Goal: Transaction & Acquisition: Purchase product/service

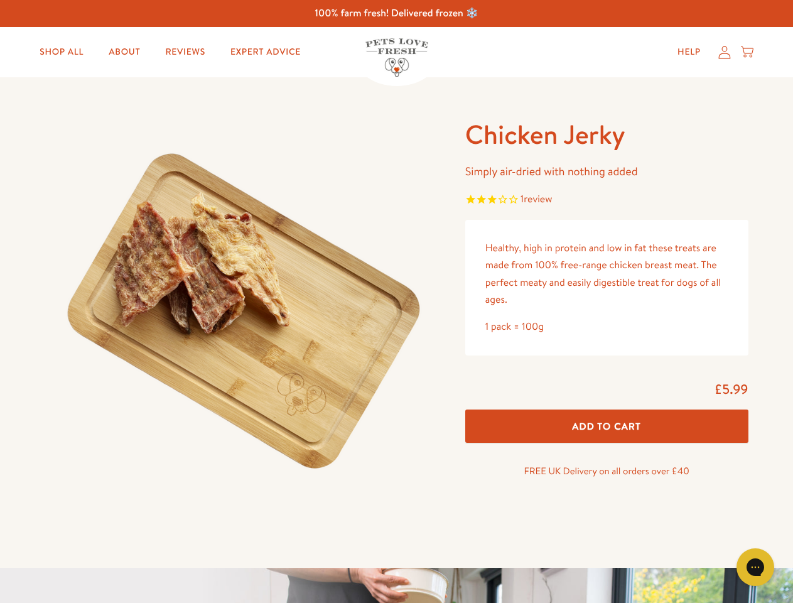
click at [396, 301] on img at bounding box center [240, 312] width 390 height 390
click at [607, 200] on span "1 review" at bounding box center [606, 200] width 283 height 19
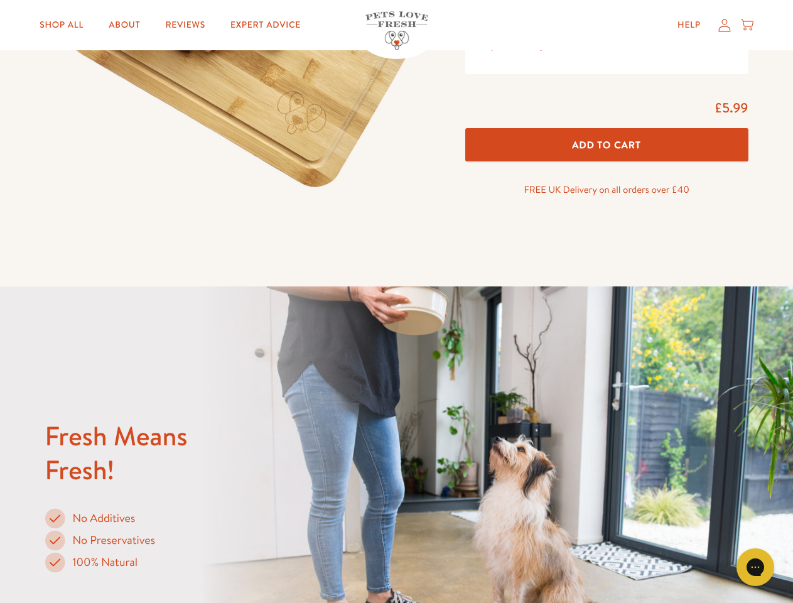
click at [607, 426] on div "Fresh Means Fresh! No Additives No Preservatives 100% Natural" at bounding box center [396, 496] width 703 height 235
click at [756, 567] on icon "Gorgias live chat" at bounding box center [755, 567] width 12 height 12
